Goal: Communication & Community: Answer question/provide support

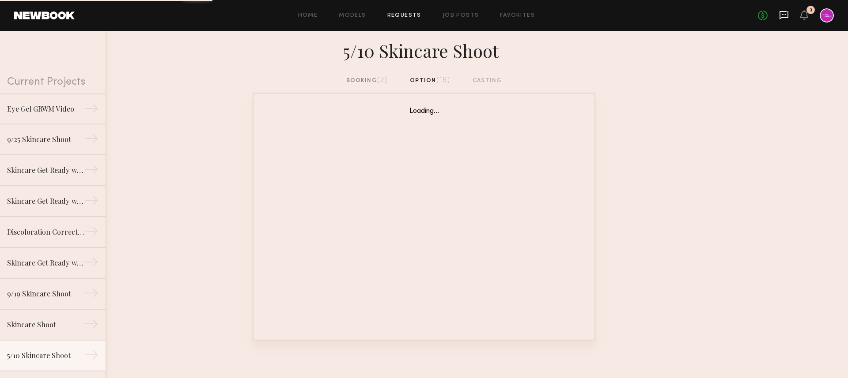
click at [782, 15] on icon at bounding box center [784, 14] width 4 height 1
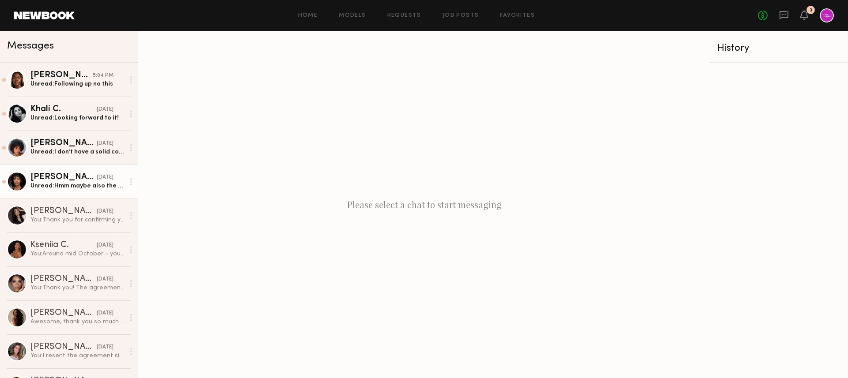
click at [77, 179] on div "[PERSON_NAME]" at bounding box center [63, 177] width 66 height 9
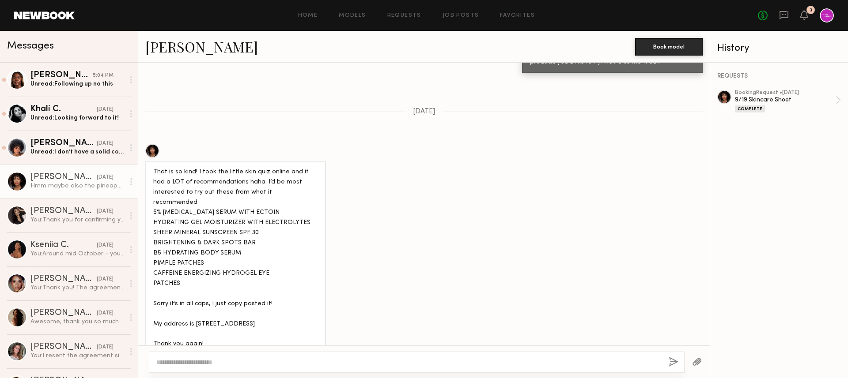
scroll to position [808, 0]
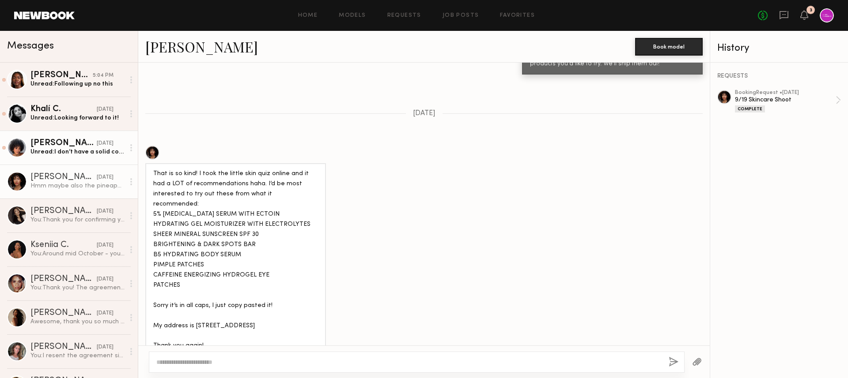
click at [70, 149] on div "Unread: I don’t have a solid color bandeau bikini" at bounding box center [77, 152] width 94 height 8
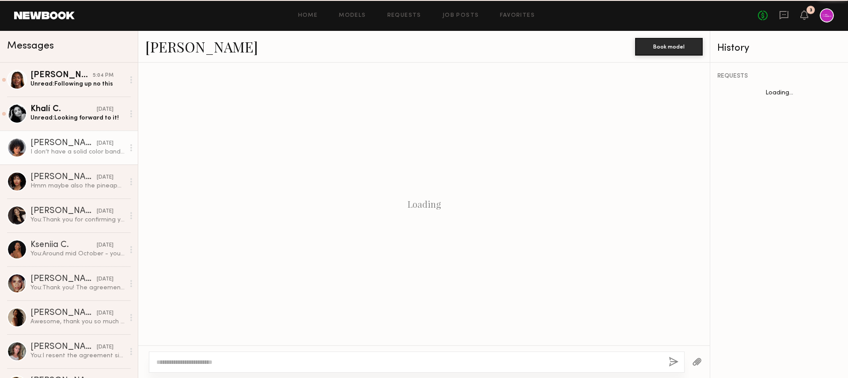
scroll to position [813, 0]
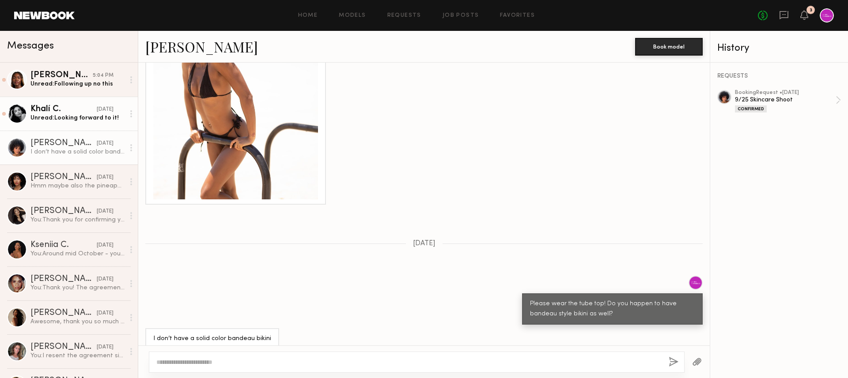
click at [65, 121] on div "Unread: Looking forward to it!" at bounding box center [77, 118] width 94 height 8
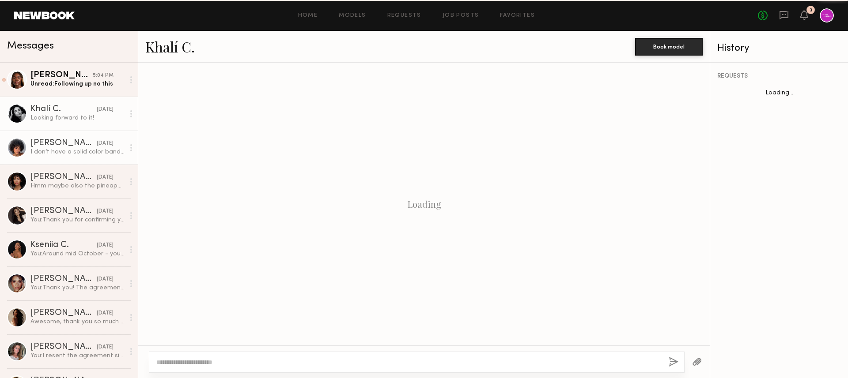
scroll to position [961, 0]
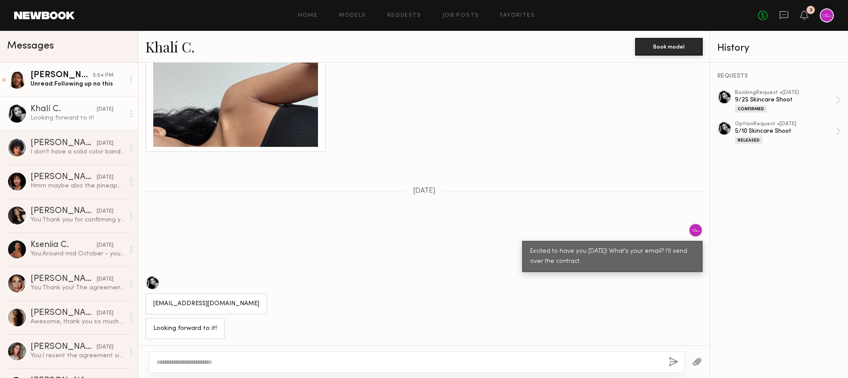
click at [68, 64] on link "[PERSON_NAME] 5:04 PM Unread: Following up no this" at bounding box center [69, 80] width 138 height 34
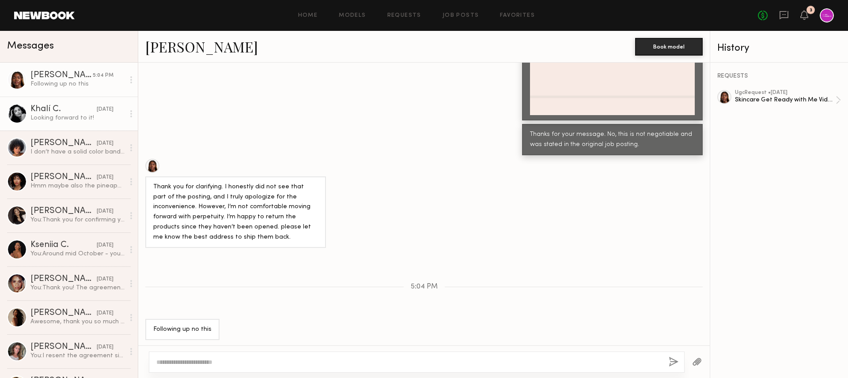
scroll to position [45, 0]
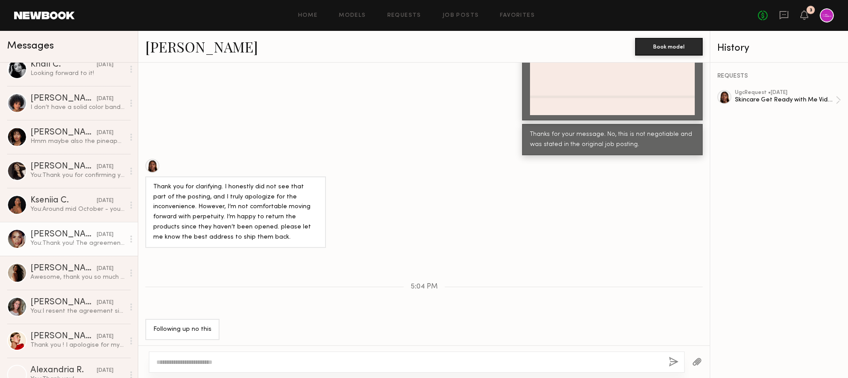
click at [72, 231] on div "[PERSON_NAME]" at bounding box center [63, 234] width 66 height 9
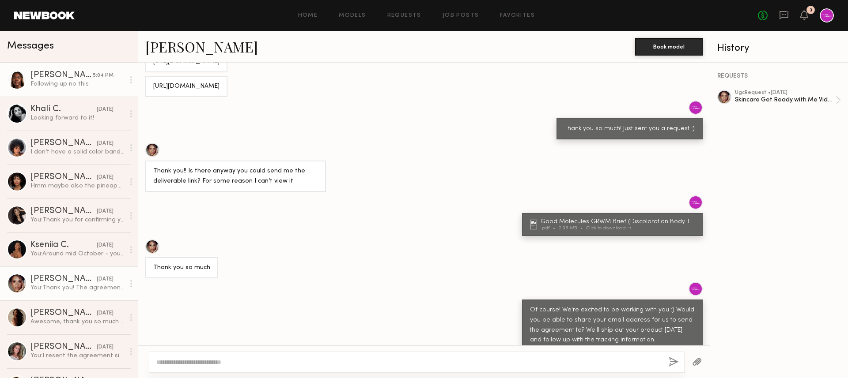
click at [71, 83] on div "Following up no this" at bounding box center [77, 84] width 94 height 8
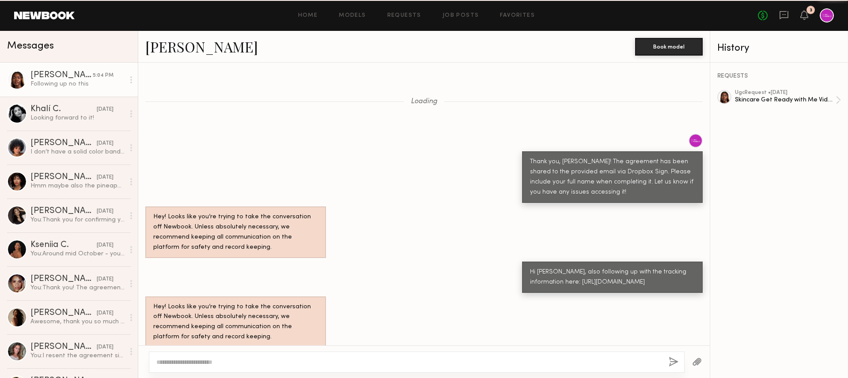
scroll to position [823, 0]
